Goal: Information Seeking & Learning: Find specific fact

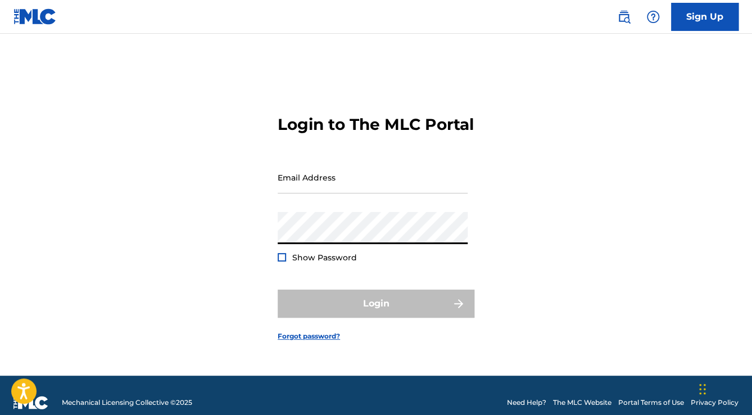
type input "[EMAIL_ADDRESS][DOMAIN_NAME]"
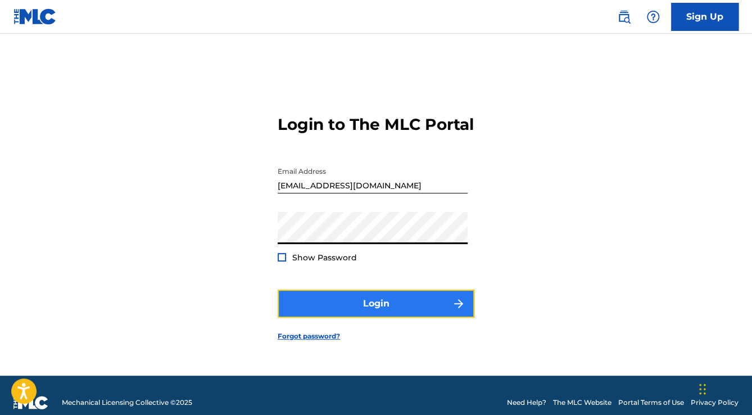
click at [386, 316] on button "Login" at bounding box center [376, 303] width 197 height 28
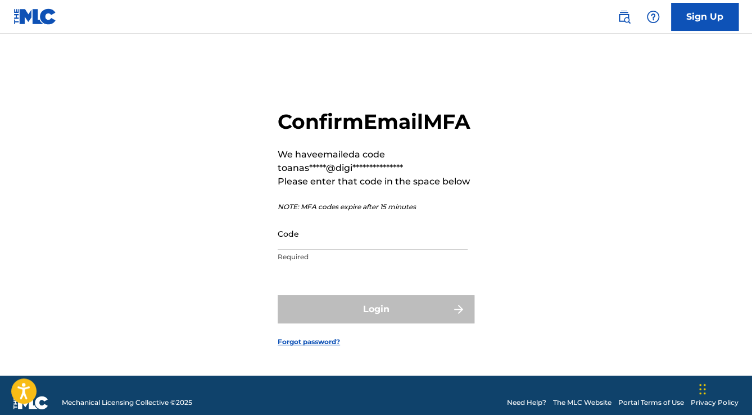
click at [356, 265] on div "Code Required" at bounding box center [373, 243] width 190 height 51
drag, startPoint x: 355, startPoint y: 249, endPoint x: 368, endPoint y: 256, distance: 14.6
click at [355, 248] on input "Code" at bounding box center [373, 234] width 190 height 32
paste input "763659"
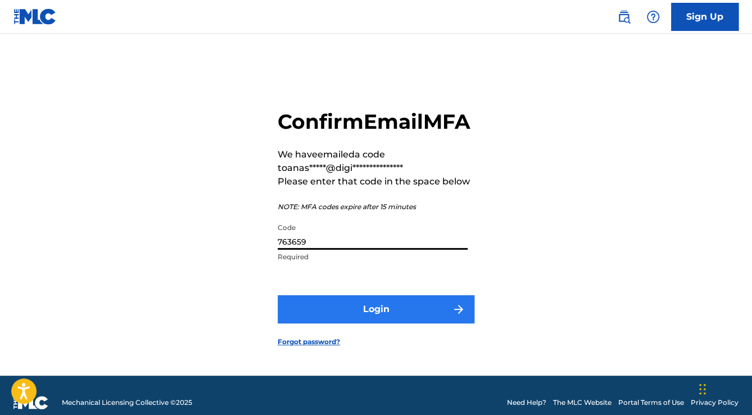
type input "763659"
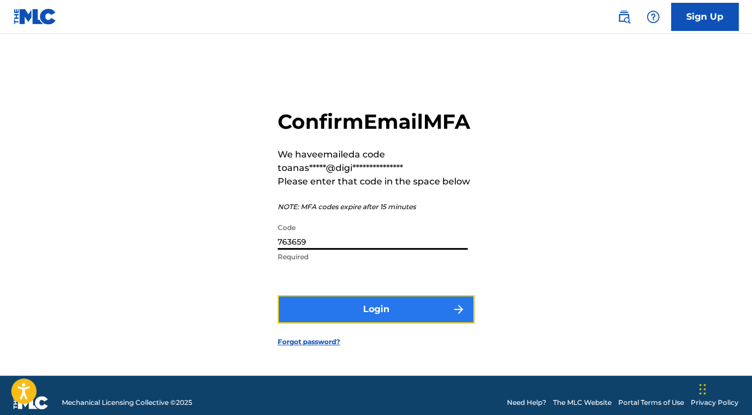
click at [405, 314] on button "Login" at bounding box center [376, 309] width 197 height 28
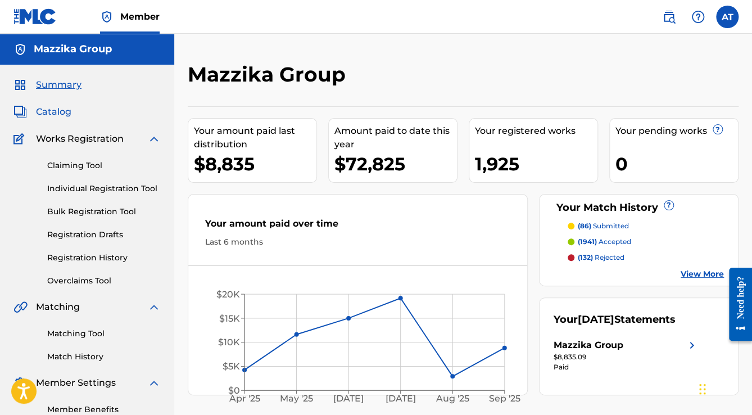
click at [39, 110] on span "Catalog" at bounding box center [53, 111] width 35 height 13
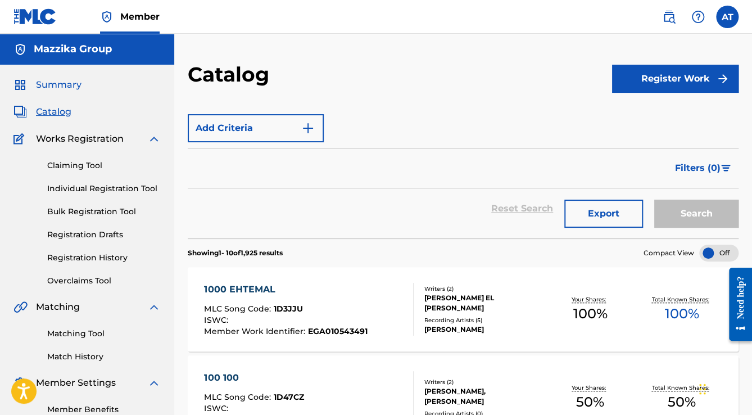
click at [55, 81] on span "Summary" at bounding box center [59, 84] width 46 height 13
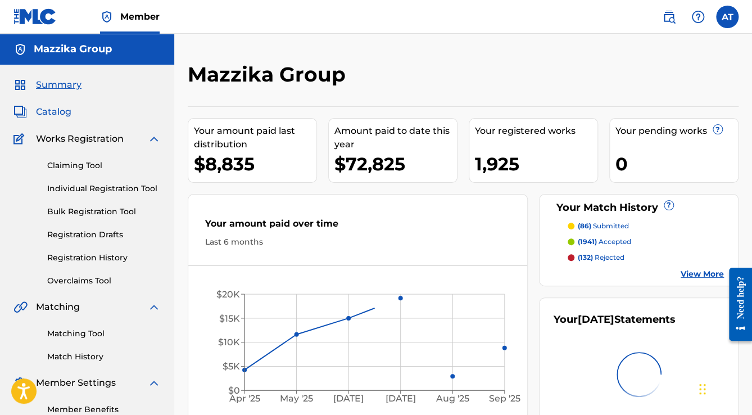
click at [53, 110] on span "Catalog" at bounding box center [53, 111] width 35 height 13
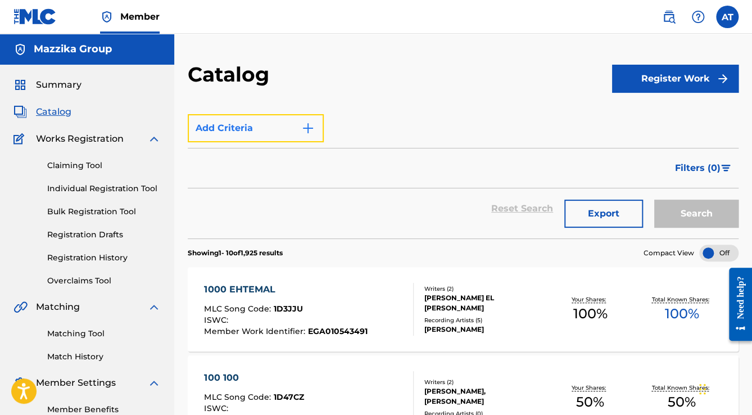
click at [316, 137] on button "Add Criteria" at bounding box center [256, 128] width 136 height 28
click at [418, 157] on div "Filters ( 0 )" at bounding box center [463, 168] width 551 height 40
click at [56, 107] on span "Catalog" at bounding box center [53, 111] width 35 height 13
click at [214, 127] on button "Add Criteria" at bounding box center [256, 128] width 136 height 28
click at [296, 132] on button "Add Criteria" at bounding box center [256, 128] width 136 height 28
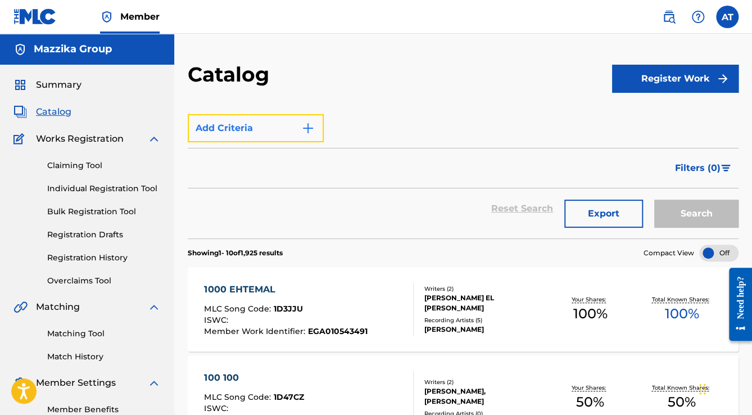
click at [318, 130] on button "Add Criteria" at bounding box center [256, 128] width 136 height 28
click at [54, 112] on span "Catalog" at bounding box center [53, 111] width 35 height 13
click at [53, 112] on span "Catalog" at bounding box center [53, 111] width 35 height 13
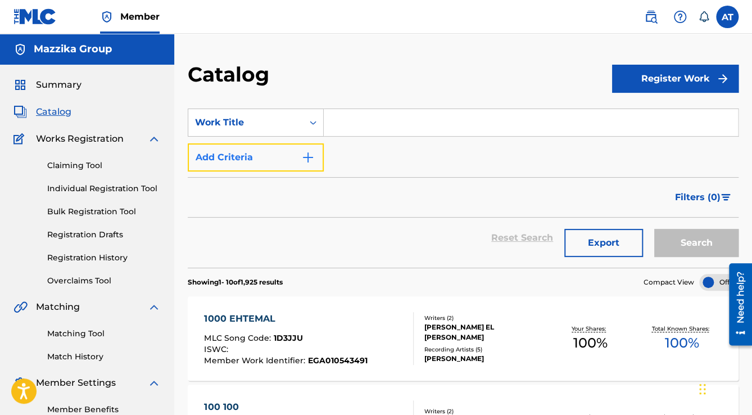
click at [284, 148] on button "Add Criteria" at bounding box center [256, 157] width 136 height 28
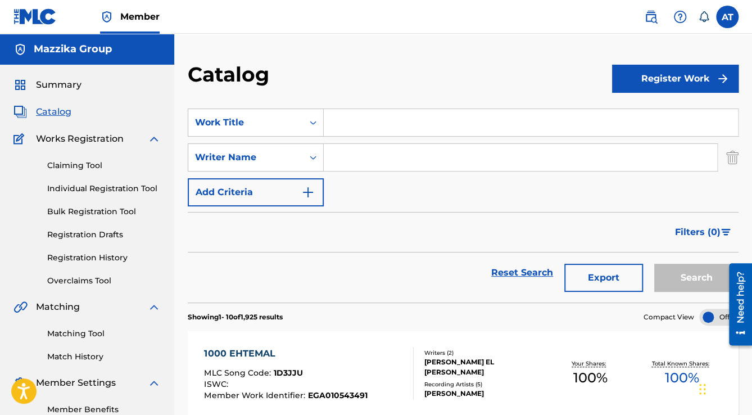
click at [329, 160] on input "Search Form" at bounding box center [520, 157] width 393 height 27
type input "abu"
click at [667, 270] on button "Search" at bounding box center [696, 278] width 84 height 28
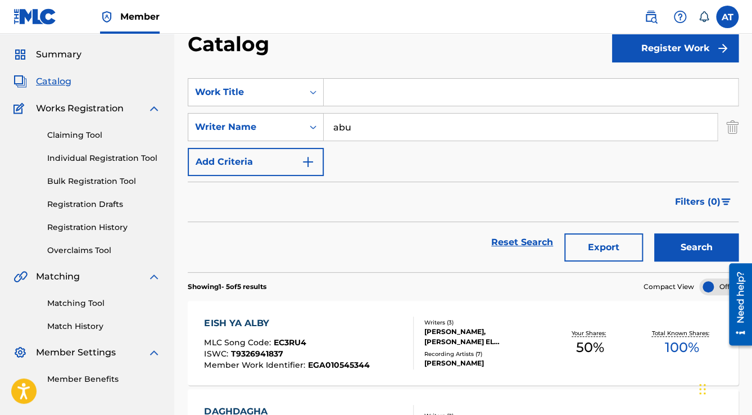
scroll to position [45, 0]
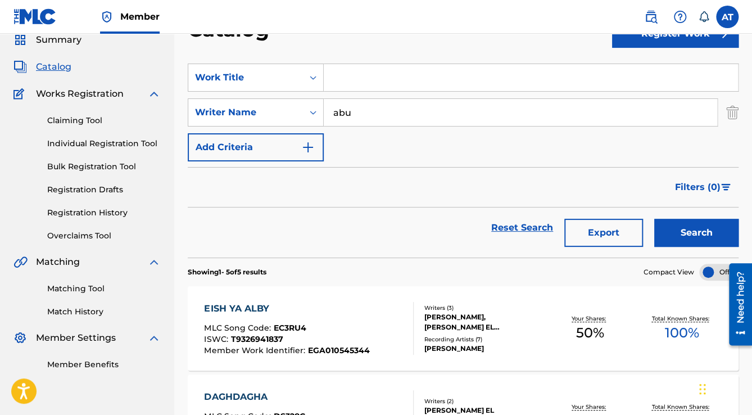
click at [398, 323] on div "EISH YA ALBY MLC Song Code : EC3RU4 ISWC : T9326941837 Member Work Identifier :…" at bounding box center [308, 328] width 209 height 53
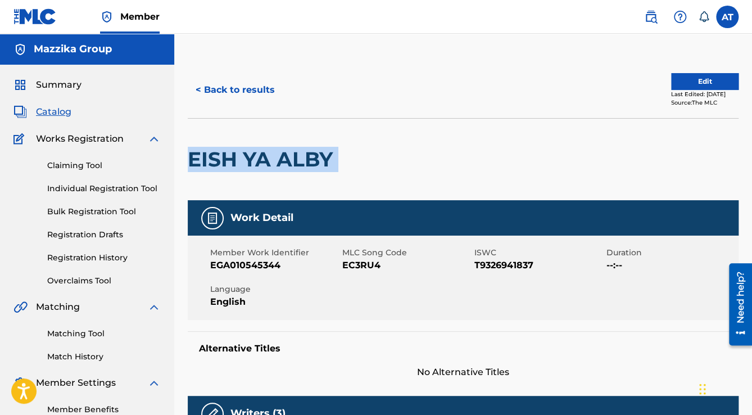
drag, startPoint x: 358, startPoint y: 166, endPoint x: 189, endPoint y: 160, distance: 168.7
click at [189, 160] on div "EISH YA ALBY" at bounding box center [463, 159] width 551 height 82
copy div "EISH YA ALBY"
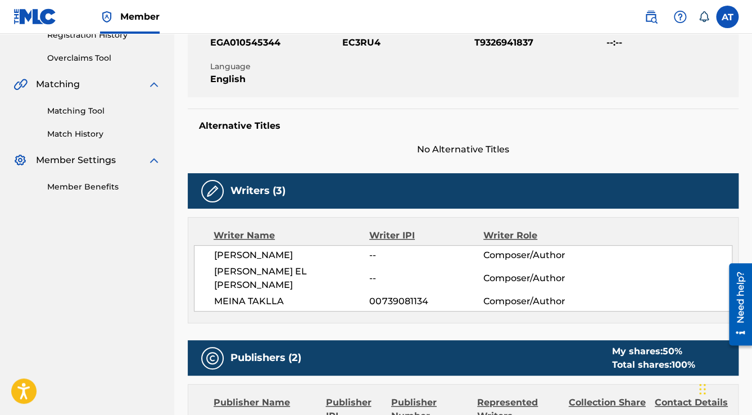
scroll to position [315, 0]
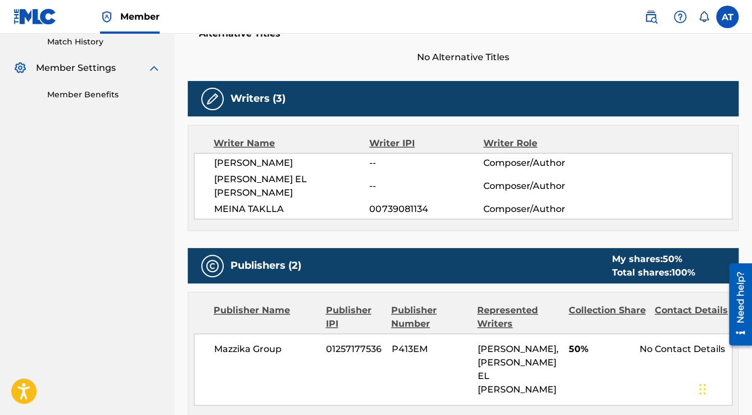
click at [256, 202] on span "MEINA TAKLLA" at bounding box center [291, 208] width 155 height 13
copy div "MEINA TAKLLA"
